Goal: Browse casually

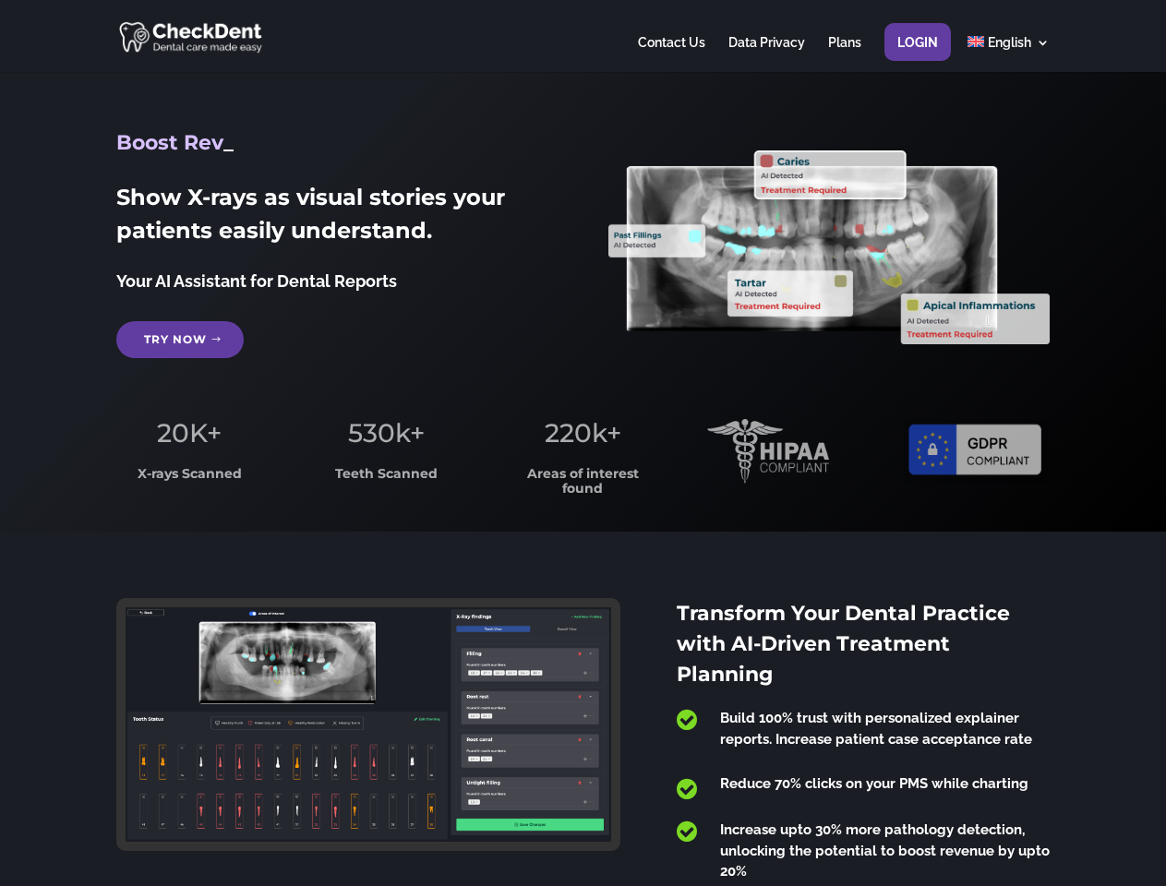
click at [582, 443] on span "220k+" at bounding box center [583, 432] width 77 height 31
click at [582, 36] on div at bounding box center [582, 36] width 932 height 72
click at [582, 443] on span "220k+" at bounding box center [583, 432] width 77 height 31
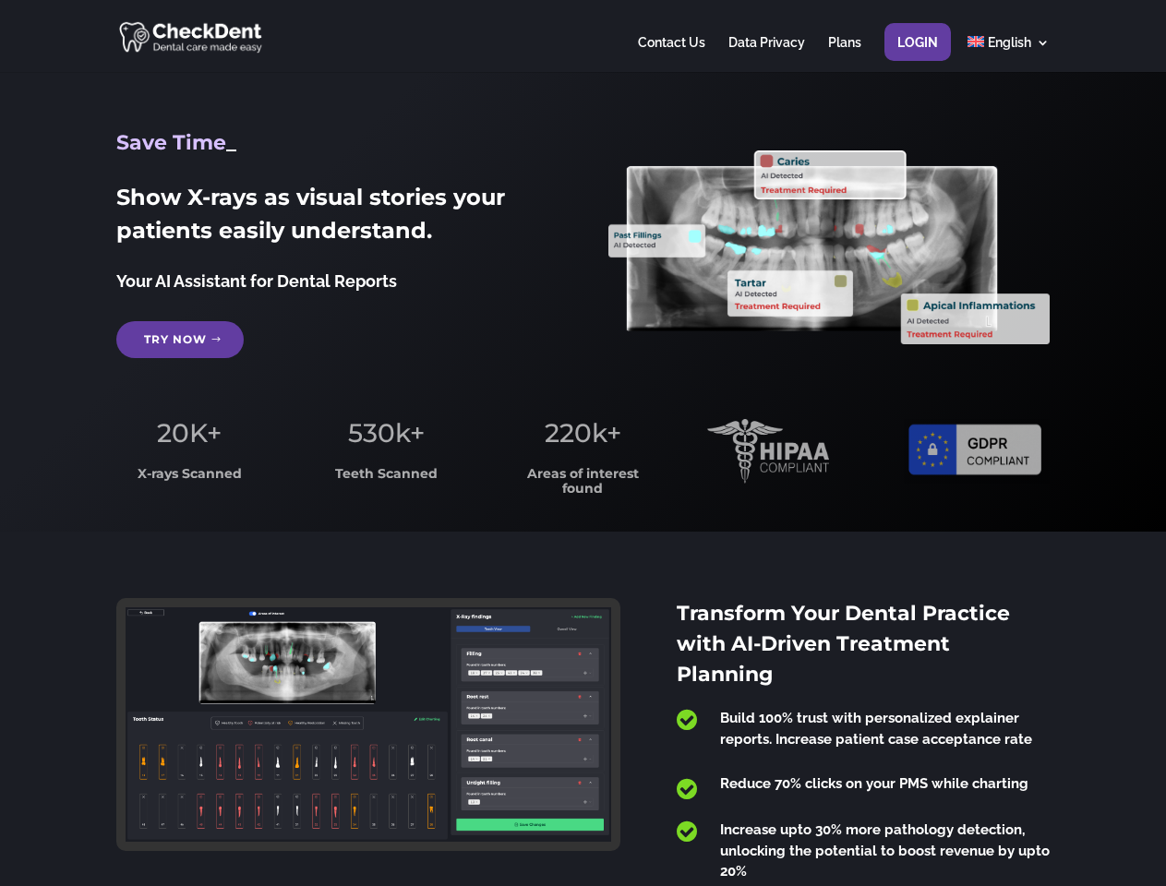
click at [582, 36] on div at bounding box center [582, 36] width 932 height 72
